Goal: Task Accomplishment & Management: Manage account settings

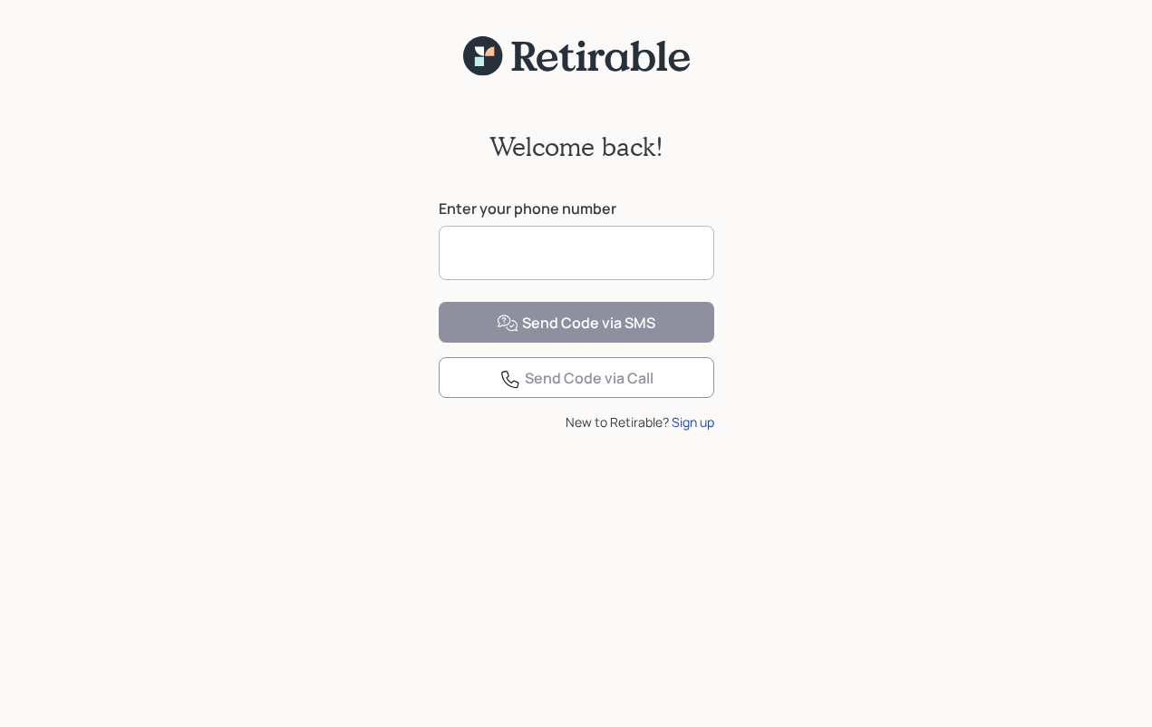
click at [451, 251] on input at bounding box center [576, 253] width 275 height 54
type input "**********"
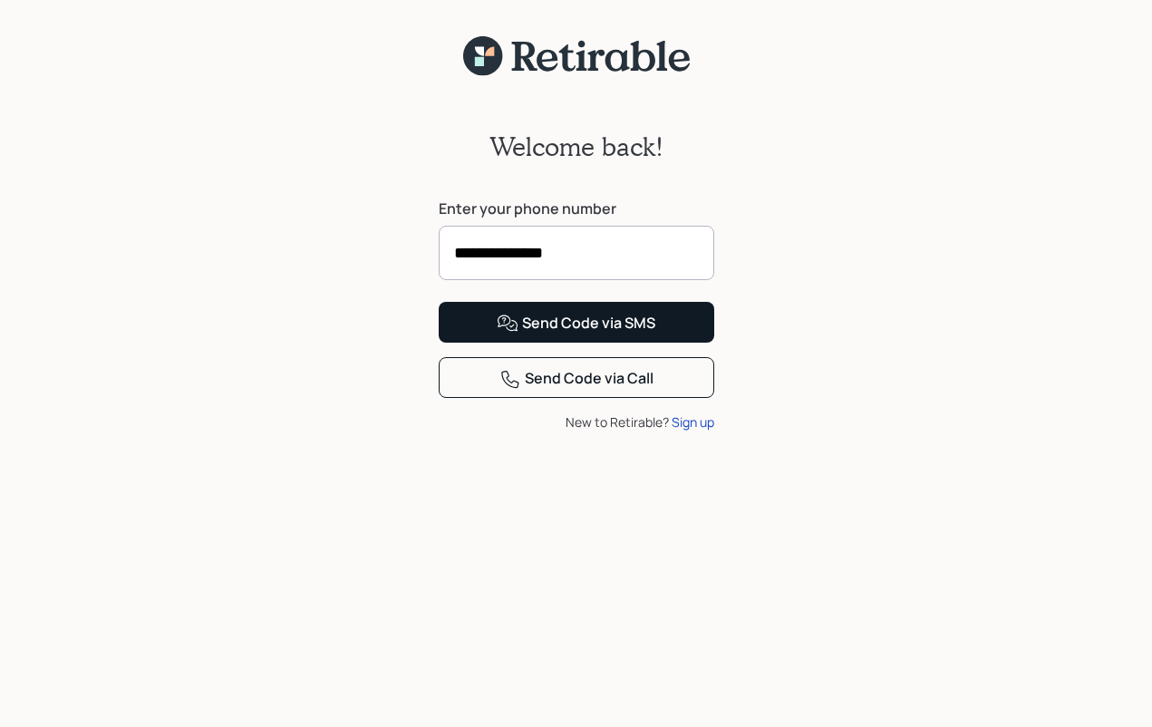
click at [468, 343] on button "Send Code via SMS" at bounding box center [576, 322] width 275 height 41
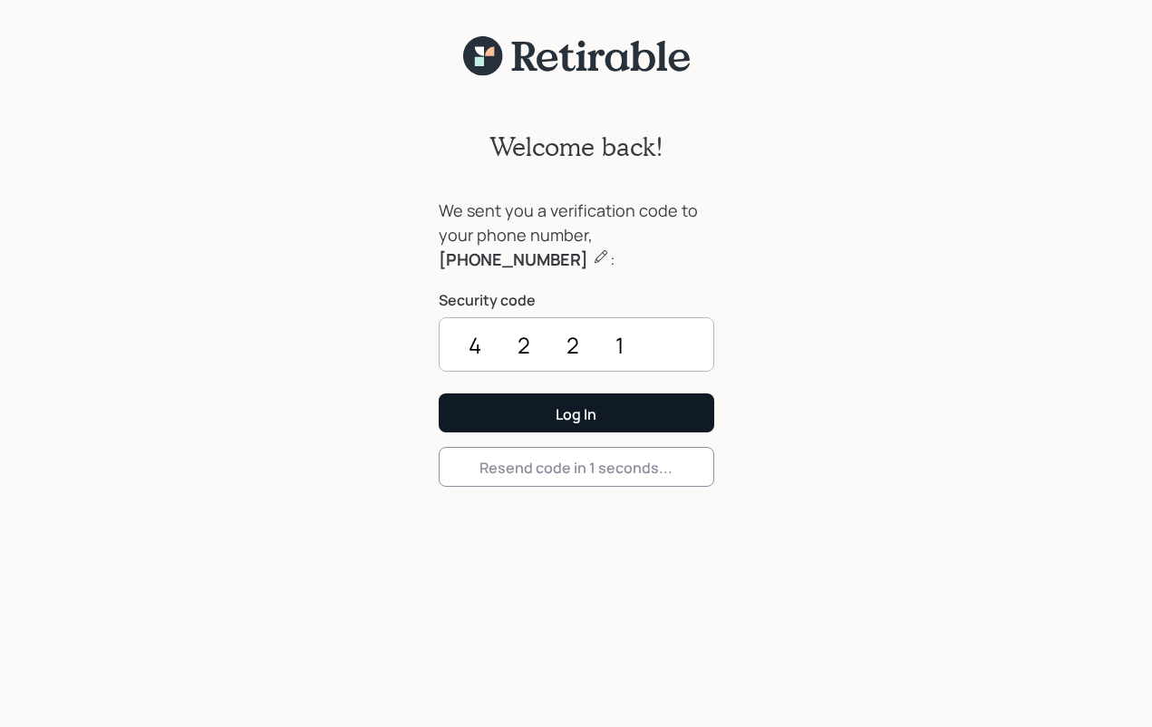
type input "4221"
click at [467, 401] on button "Log In" at bounding box center [576, 412] width 275 height 39
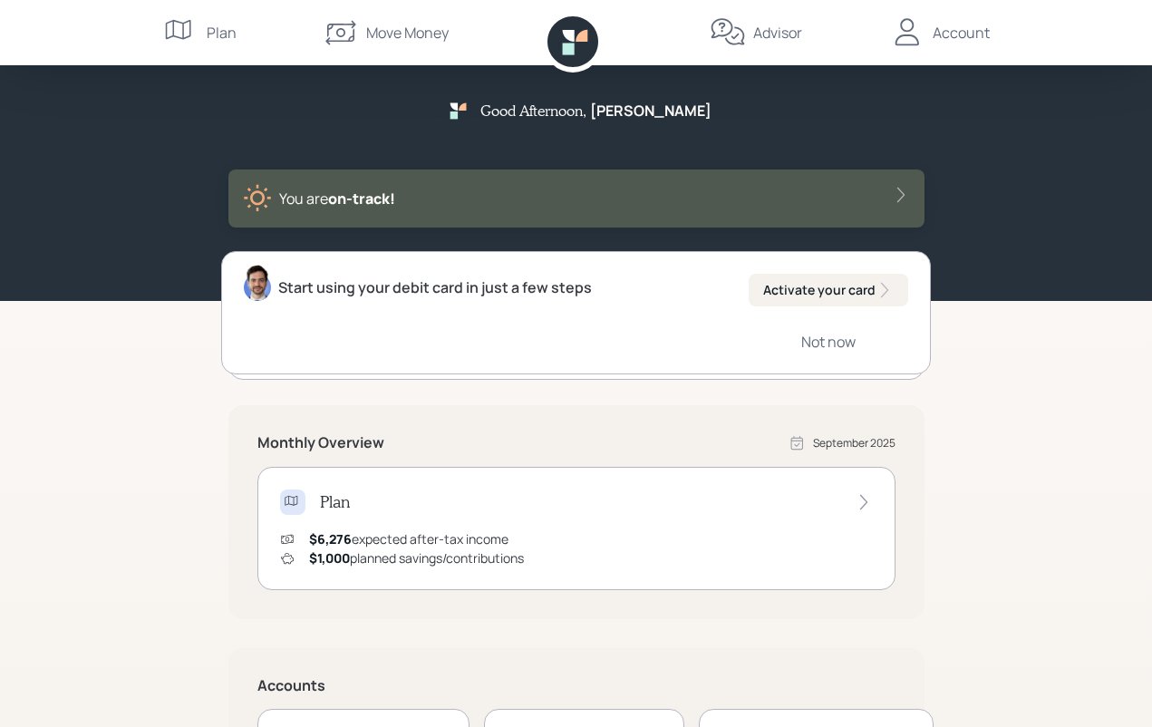
click at [912, 32] on icon at bounding box center [907, 32] width 36 height 36
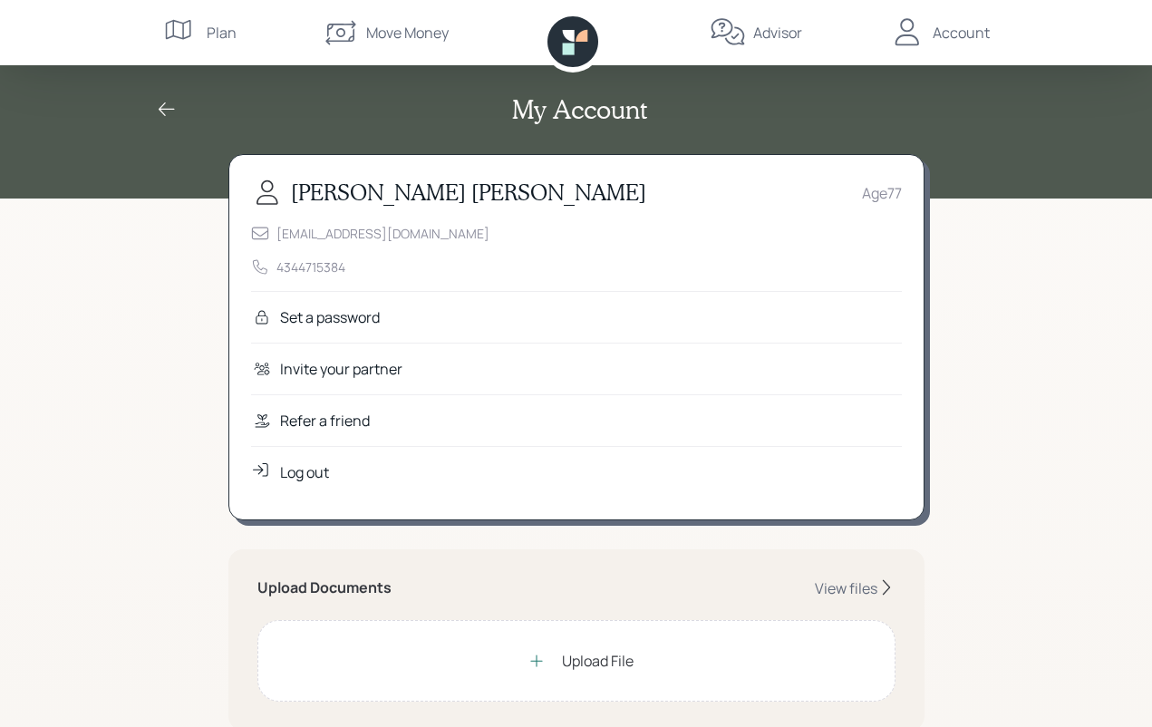
click at [159, 105] on icon at bounding box center [167, 110] width 22 height 22
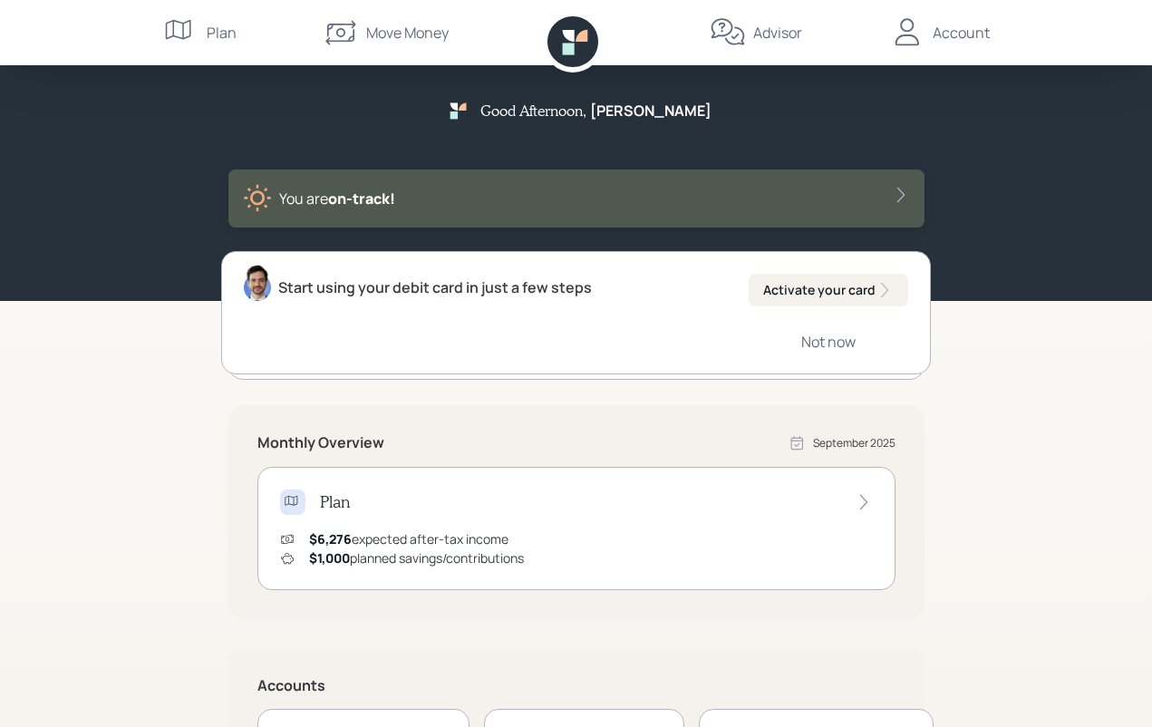
click at [181, 29] on icon at bounding box center [181, 32] width 36 height 36
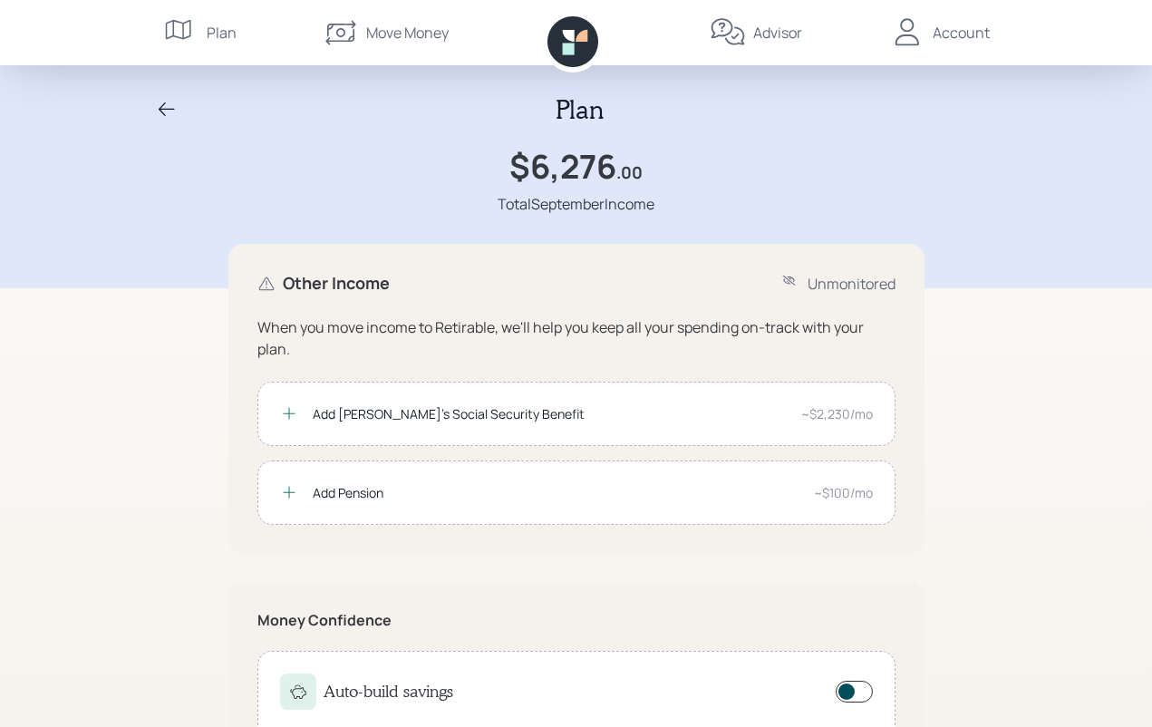
click at [341, 31] on icon at bounding box center [341, 32] width 36 height 36
click at [161, 103] on icon at bounding box center [167, 110] width 22 height 22
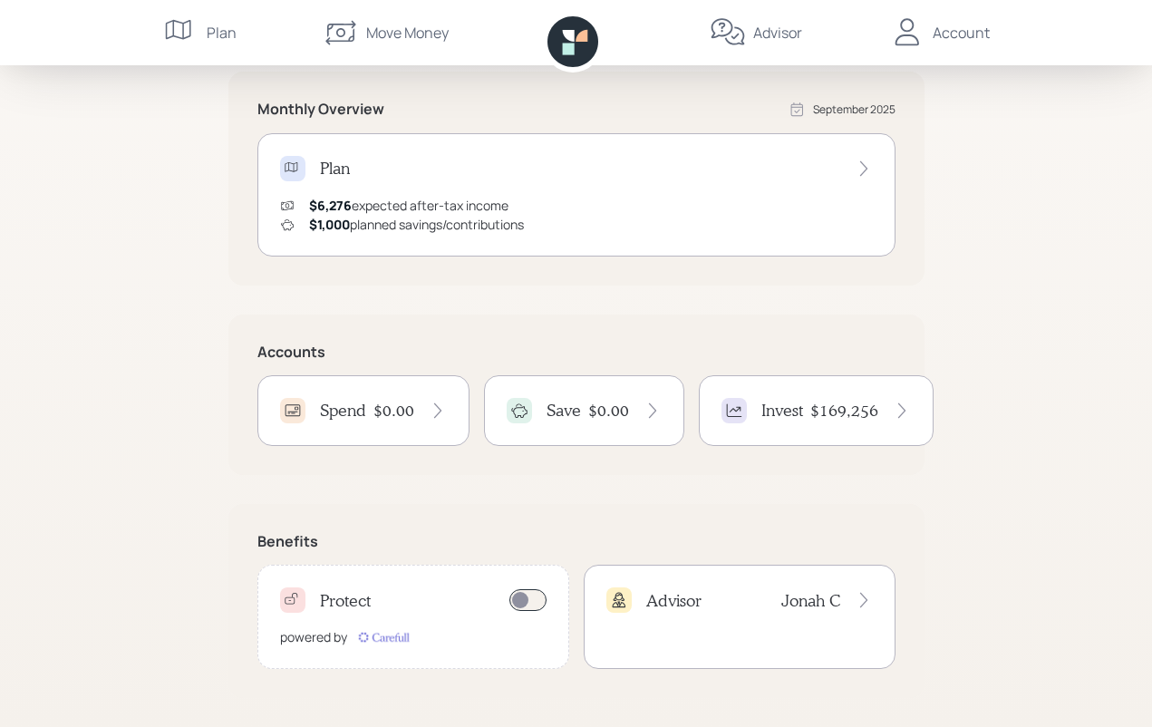
scroll to position [333, 0]
click at [783, 406] on h4 "Invest" at bounding box center [782, 411] width 42 height 20
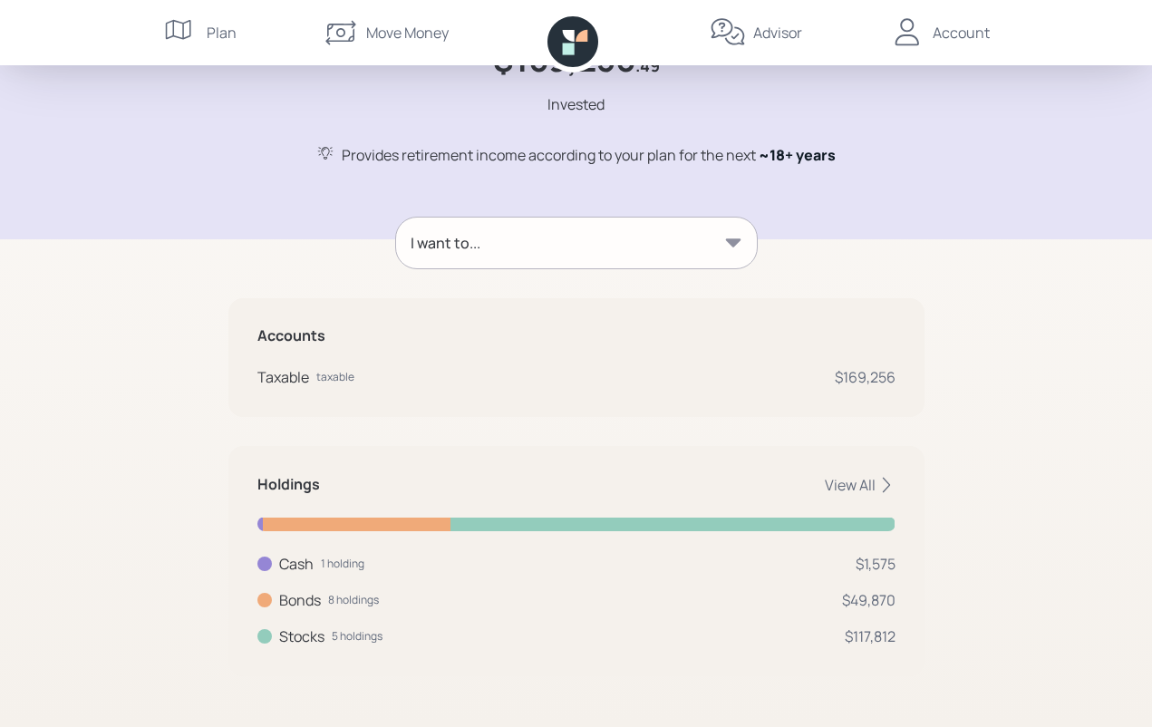
scroll to position [113, 0]
click at [949, 32] on div "Account" at bounding box center [960, 33] width 57 height 22
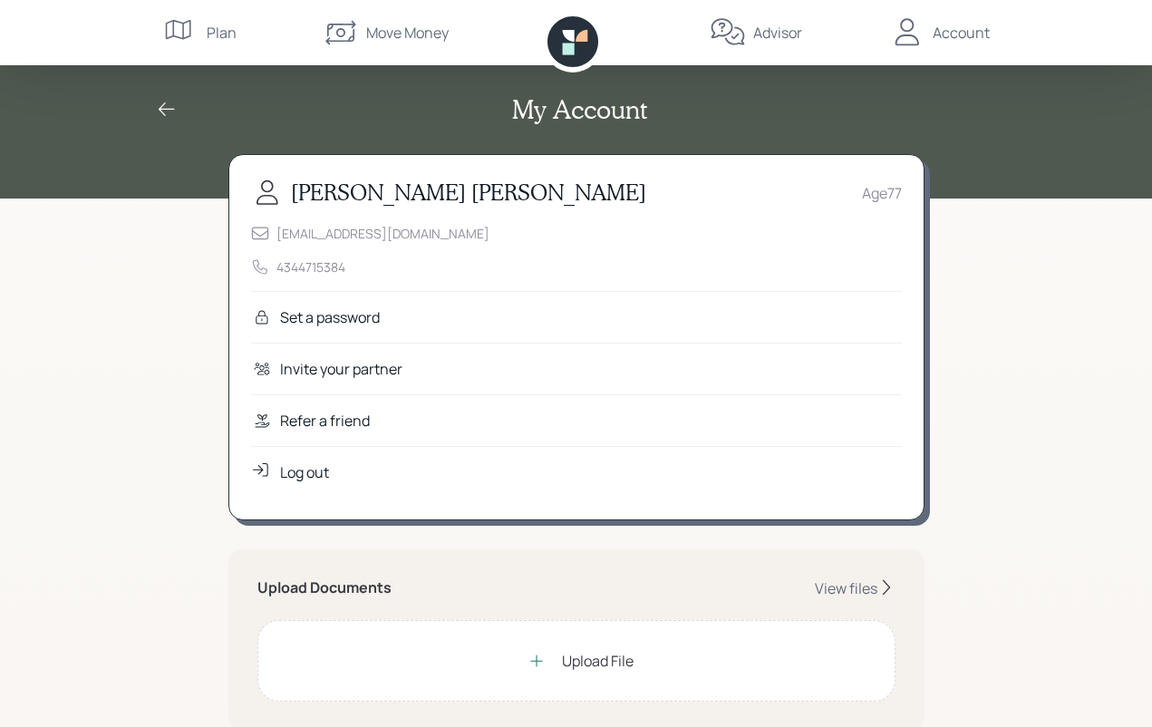
click at [299, 472] on div "Log out" at bounding box center [304, 472] width 49 height 22
